Goal: Navigation & Orientation: Find specific page/section

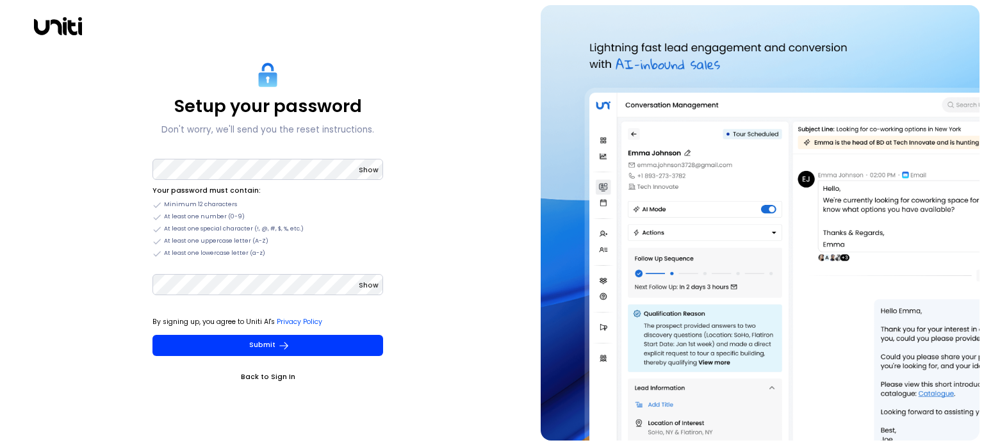
click at [267, 379] on link "Back to Sign In" at bounding box center [267, 377] width 231 height 13
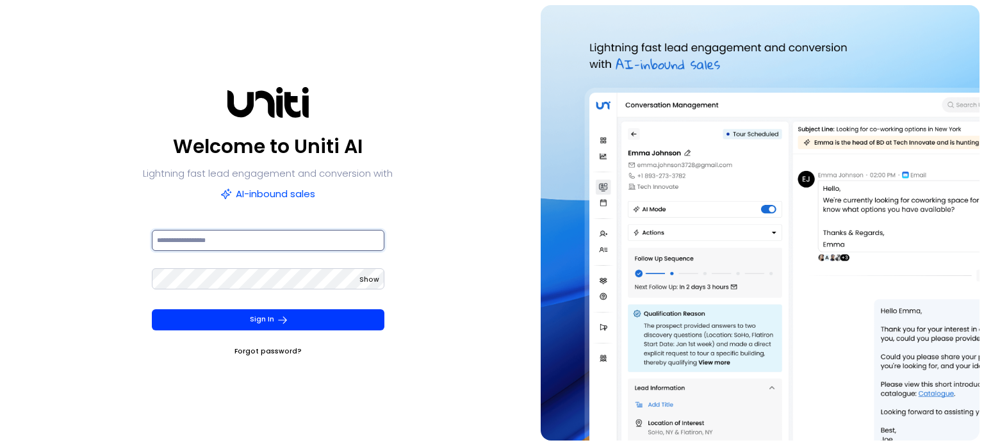
type input "**********"
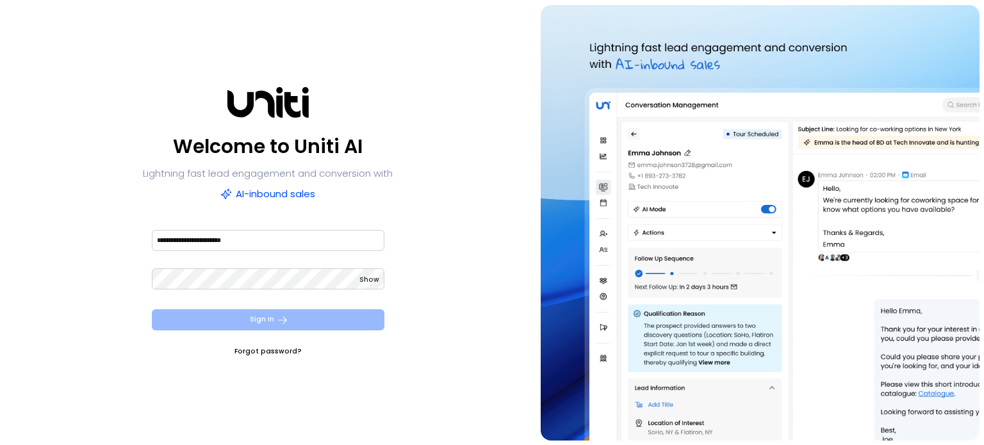
click at [279, 318] on icon "submit" at bounding box center [283, 321] width 12 height 12
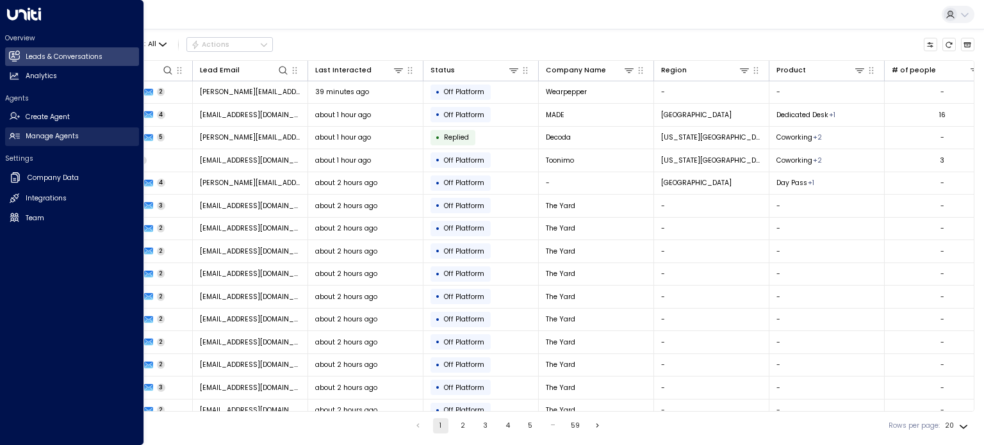
click at [44, 135] on h2 "Manage Agents" at bounding box center [52, 136] width 53 height 10
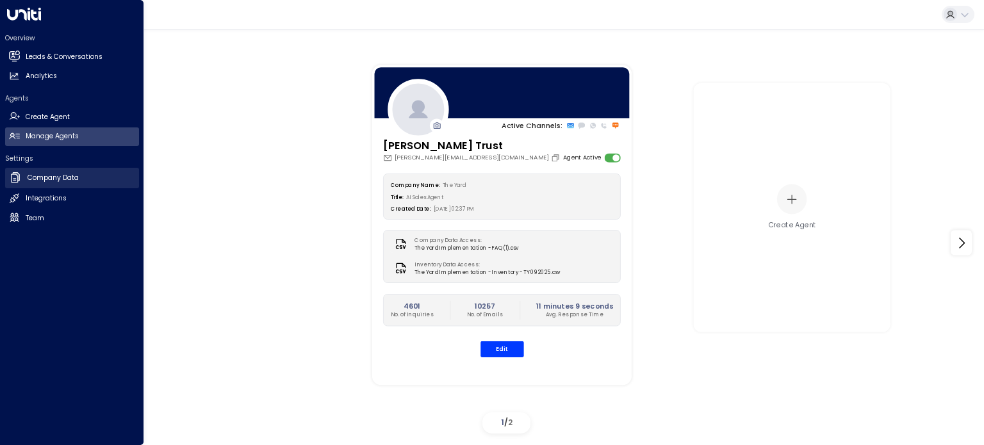
click at [65, 181] on h2 "Company Data" at bounding box center [53, 178] width 51 height 10
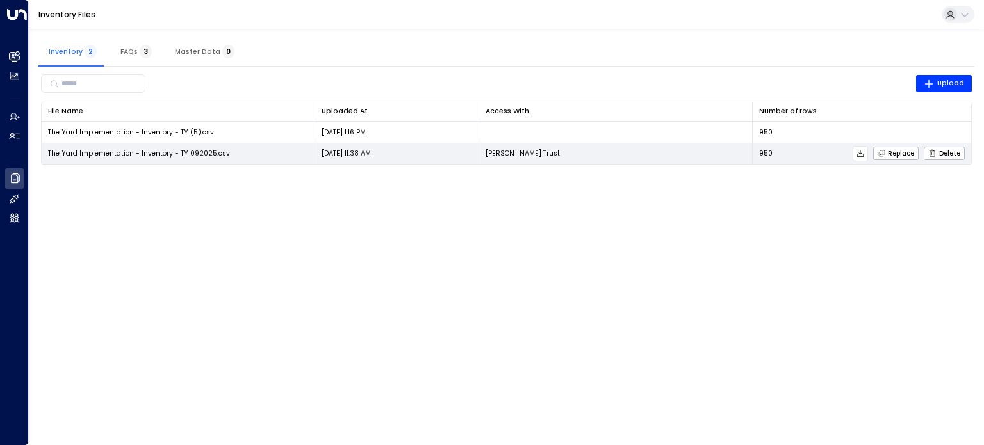
click at [188, 157] on span "The Yard Implementation - Inventory - TY 092025.csv" at bounding box center [139, 154] width 182 height 10
click at [865, 152] on icon at bounding box center [860, 153] width 9 height 9
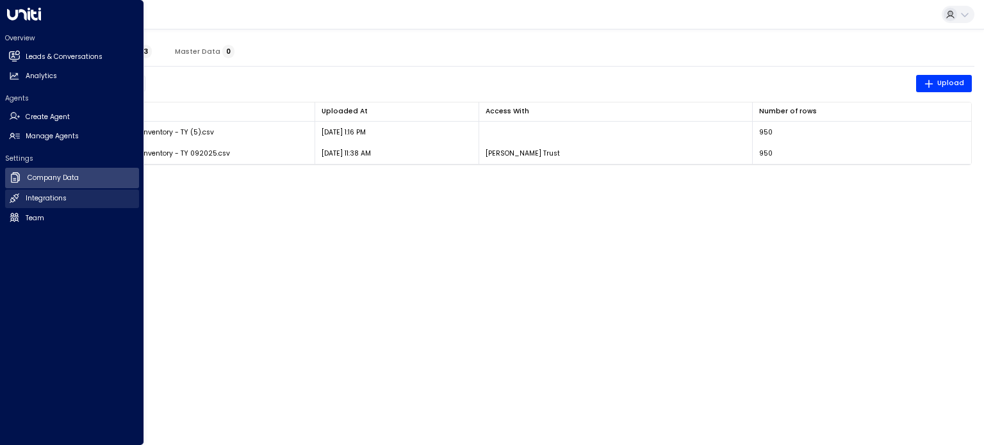
click at [26, 202] on h2 "Integrations" at bounding box center [46, 198] width 41 height 10
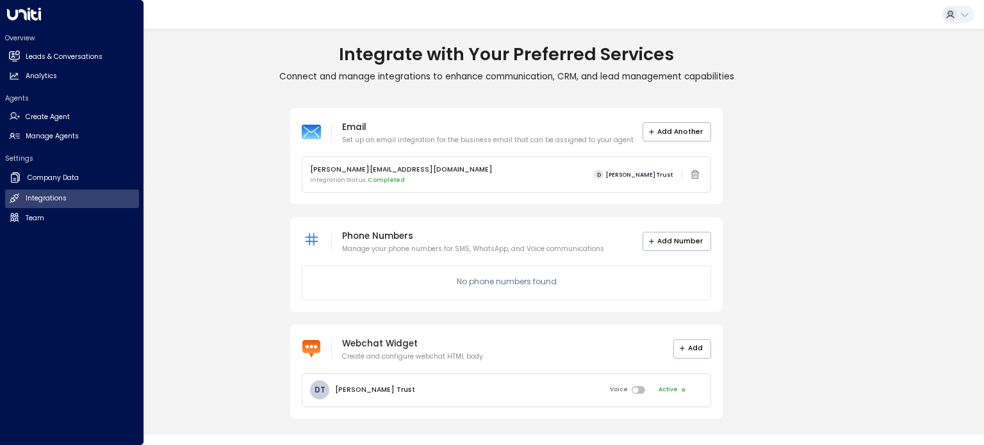
click at [35, 12] on icon at bounding box center [23, 14] width 34 height 13
